Goal: Find contact information: Find contact information

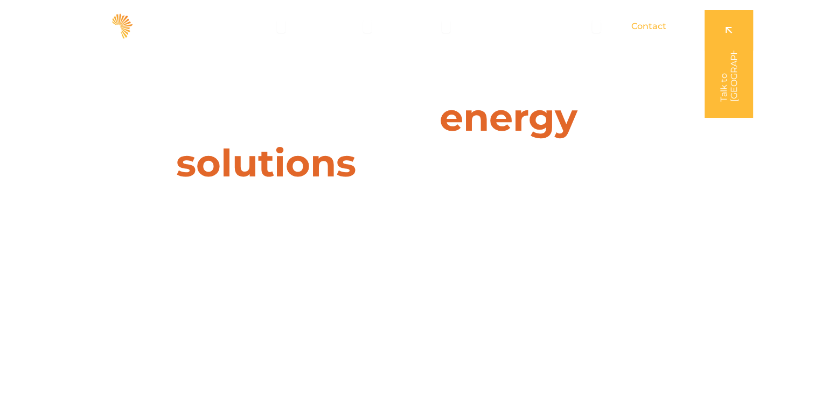
click at [646, 24] on span "Contact" at bounding box center [648, 26] width 35 height 13
